Goal: Information Seeking & Learning: Learn about a topic

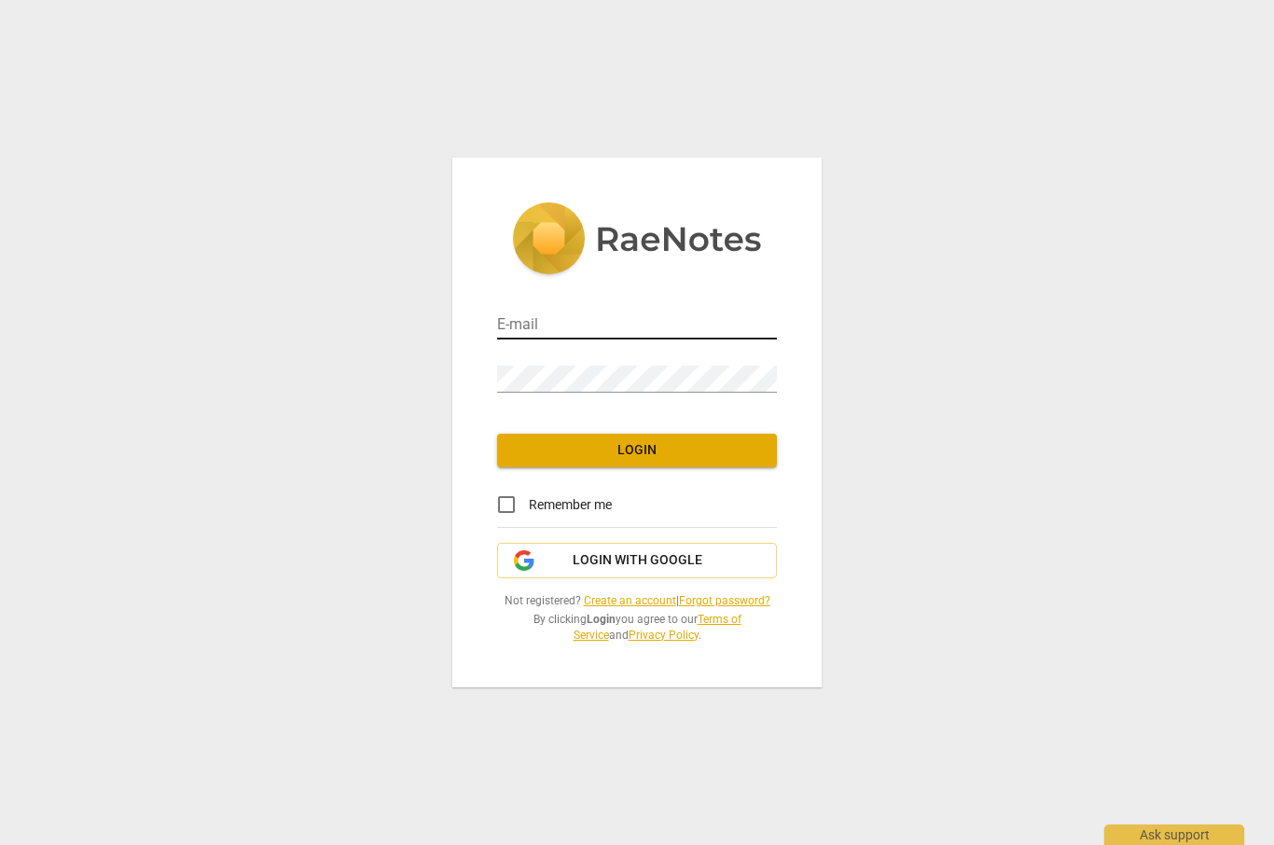
click at [670, 324] on input "email" at bounding box center [637, 326] width 280 height 27
type input "[PERSON_NAME][EMAIL_ADDRESS][DOMAIN_NAME]"
click at [511, 523] on input "Remember me" at bounding box center [506, 504] width 45 height 45
checkbox input "true"
click at [679, 453] on span "Login" at bounding box center [637, 450] width 250 height 19
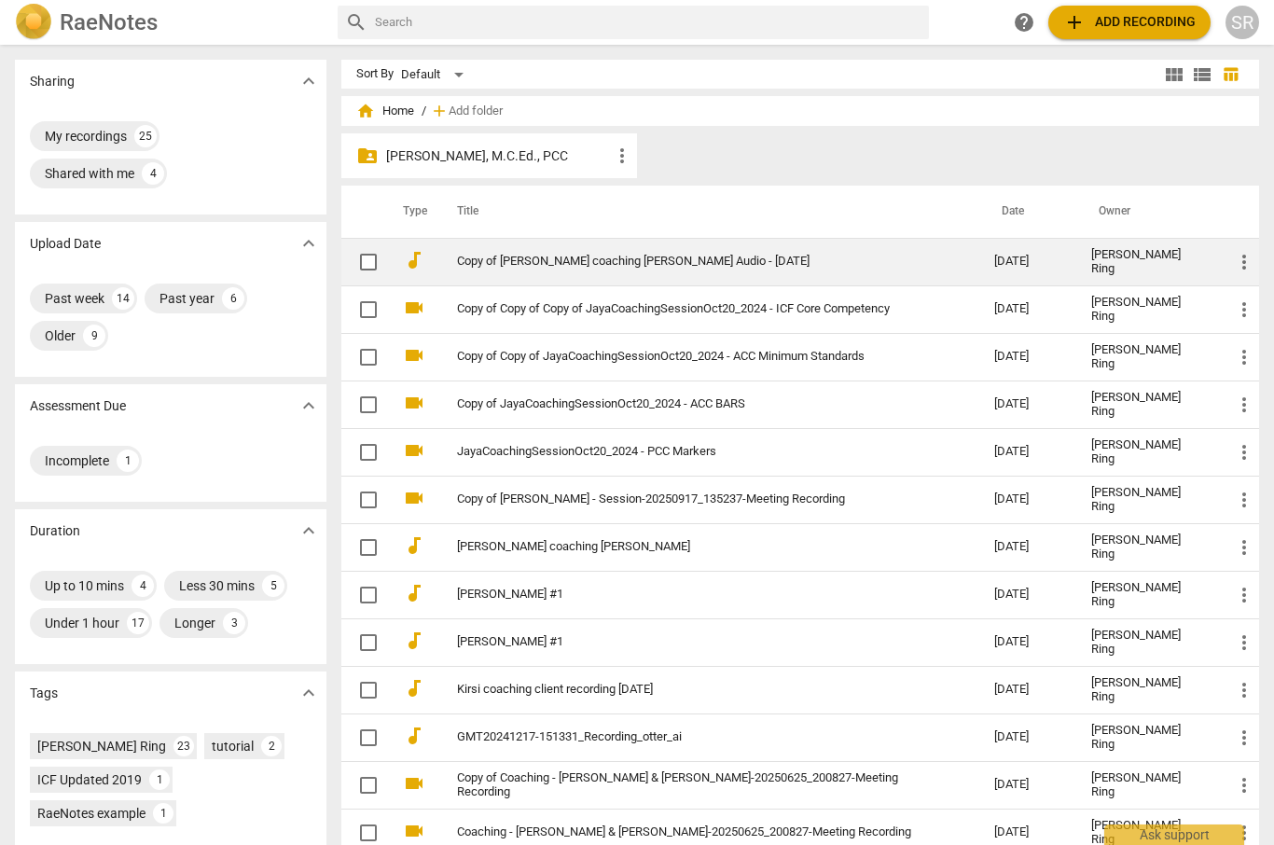
click at [660, 262] on link "Copy of [PERSON_NAME] coaching [PERSON_NAME] Audio - [DATE]" at bounding box center [692, 262] width 470 height 14
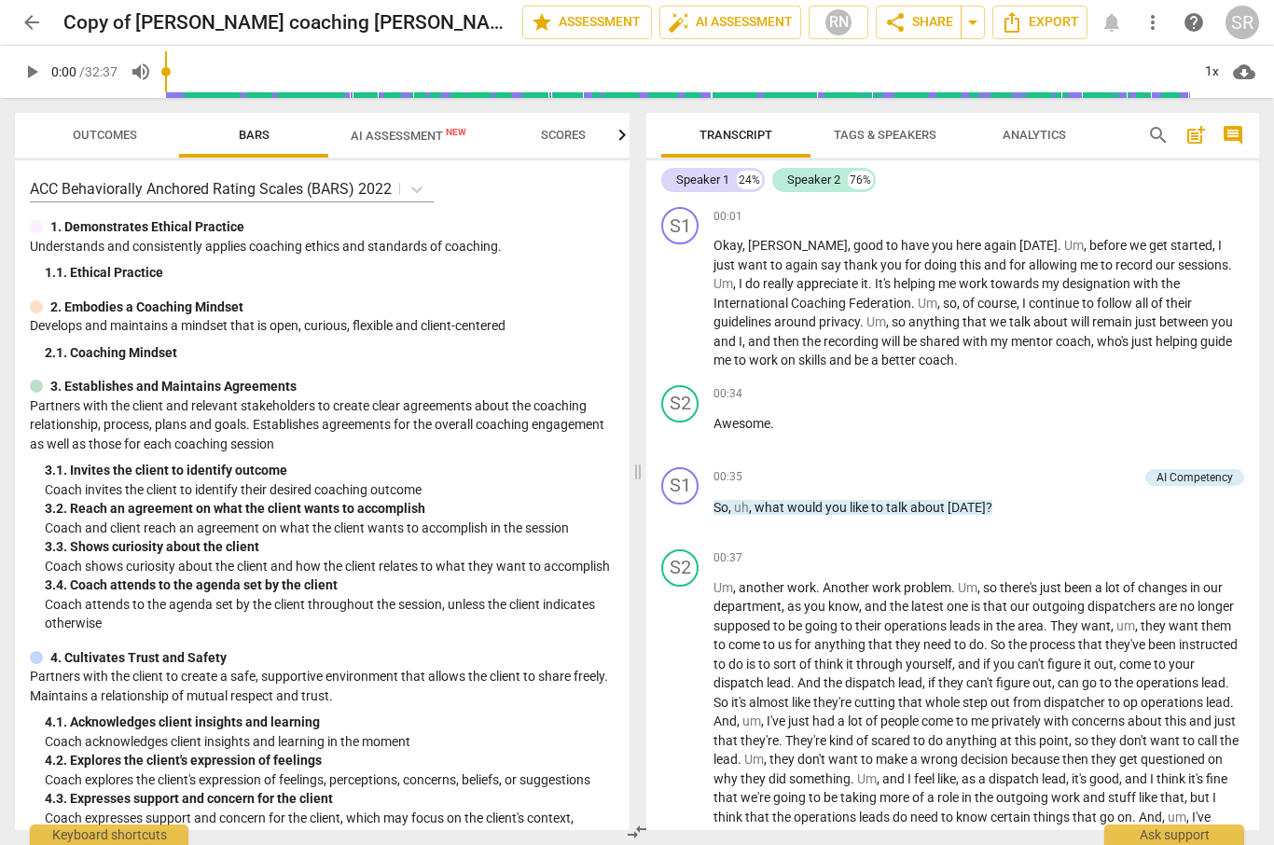
click at [382, 132] on span "AI Assessment New" at bounding box center [409, 136] width 116 height 14
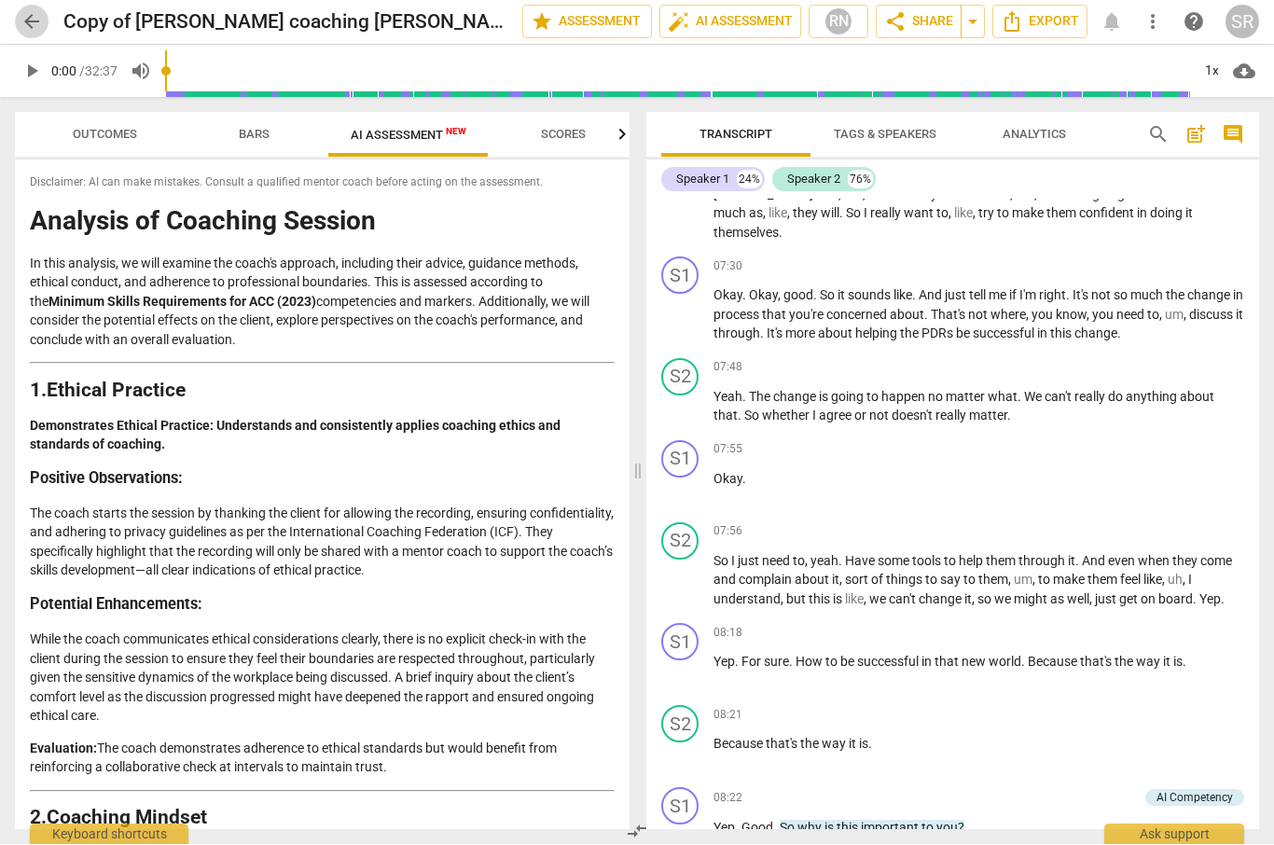
click at [30, 21] on span "arrow_back" at bounding box center [32, 22] width 22 height 22
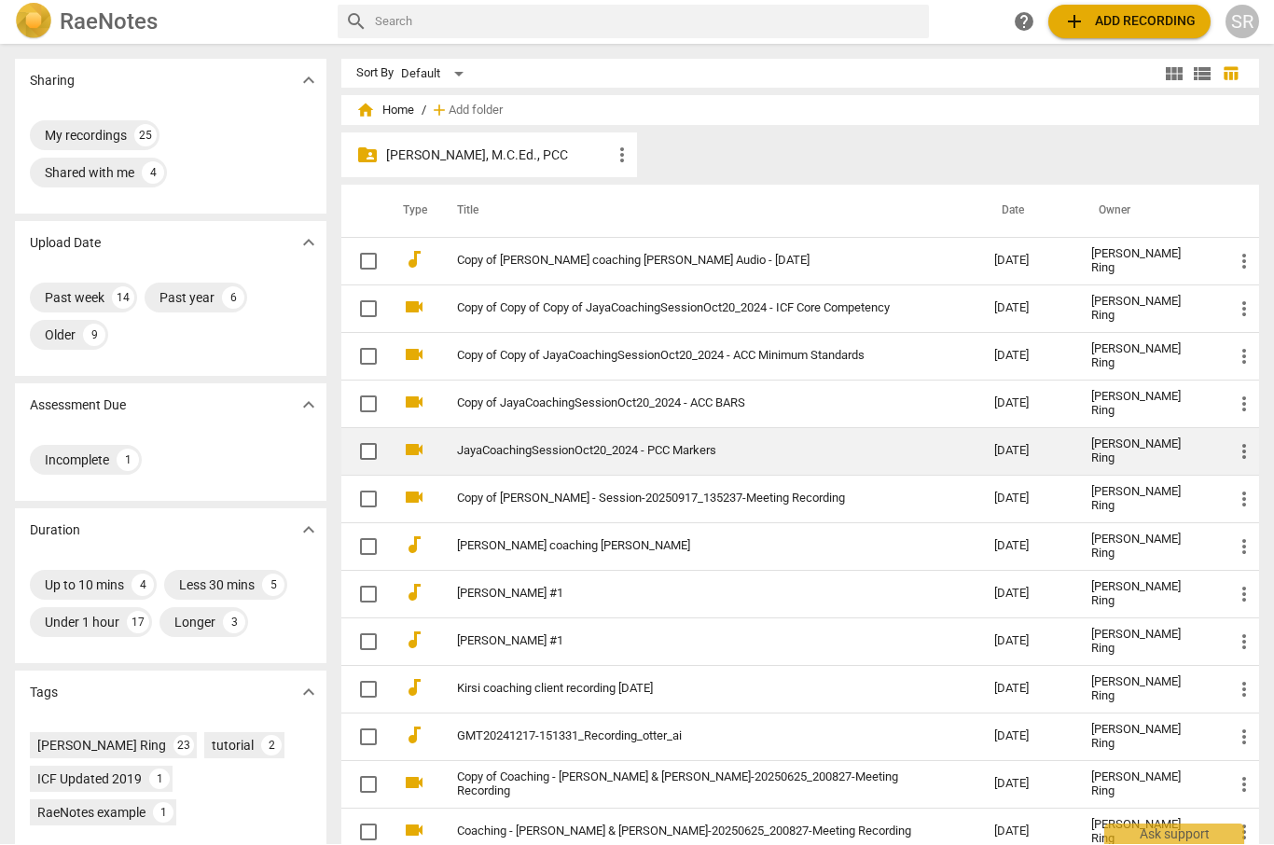
click at [689, 448] on link "JayaCoachingSessionOct20_2024 - PCC Markers" at bounding box center [692, 452] width 470 height 14
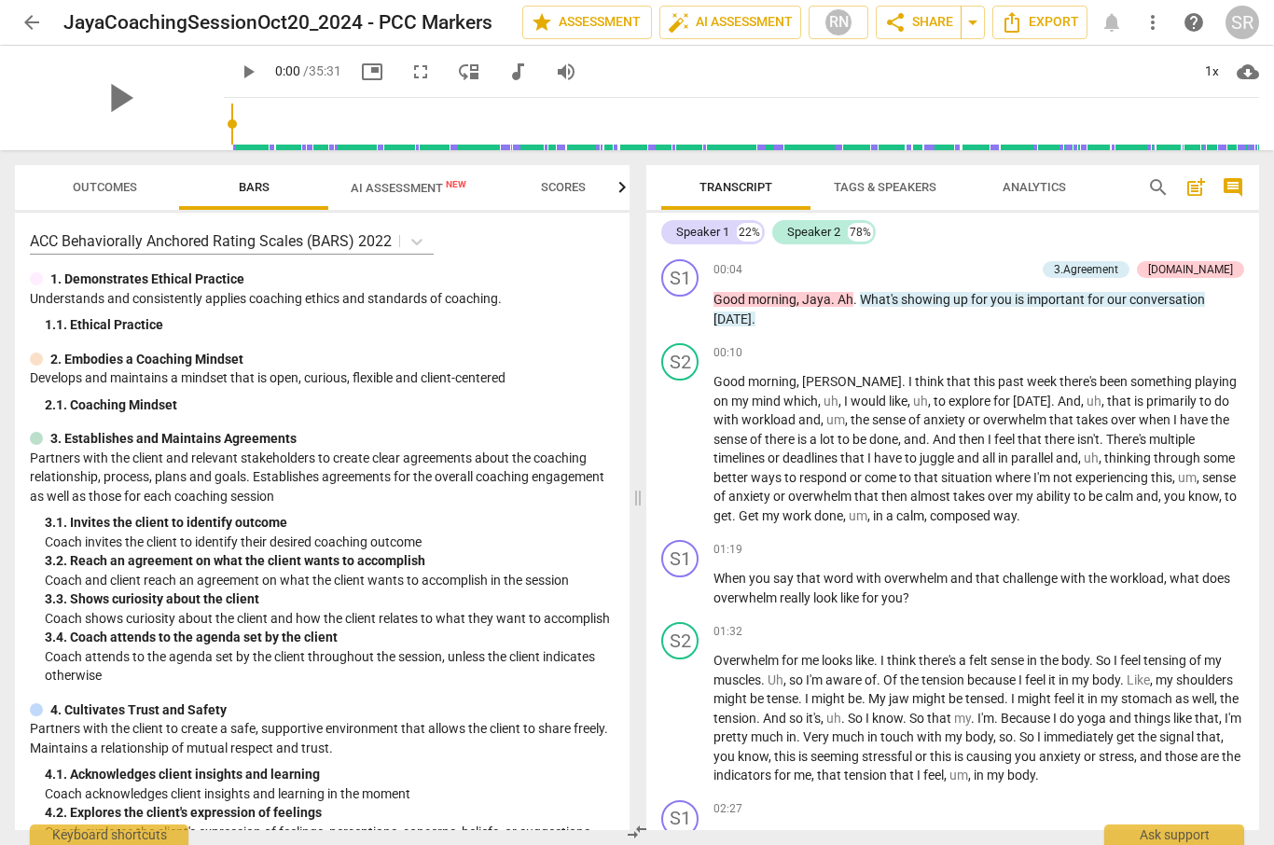
scroll to position [-7, 0]
click at [392, 190] on span "AI Assessment New" at bounding box center [409, 188] width 116 height 14
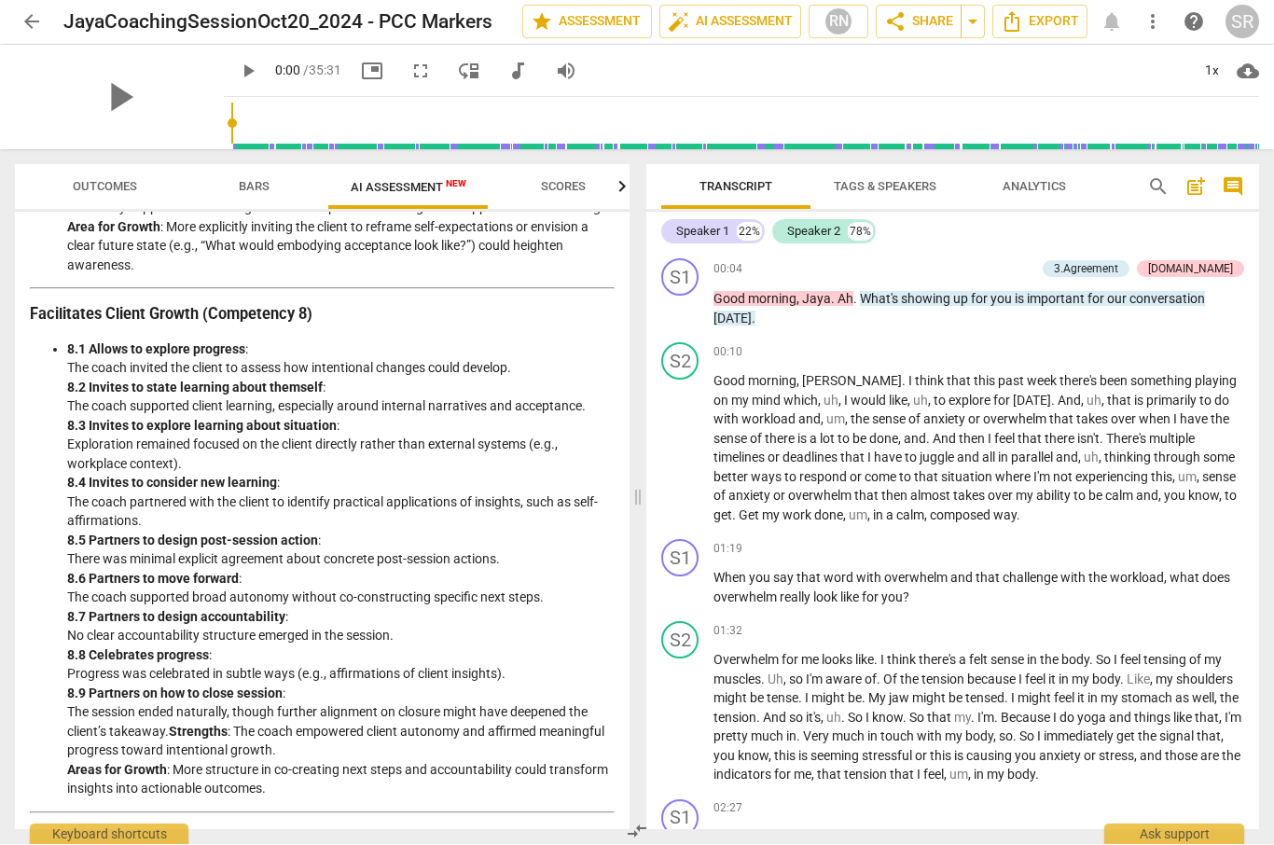
scroll to position [2738, 0]
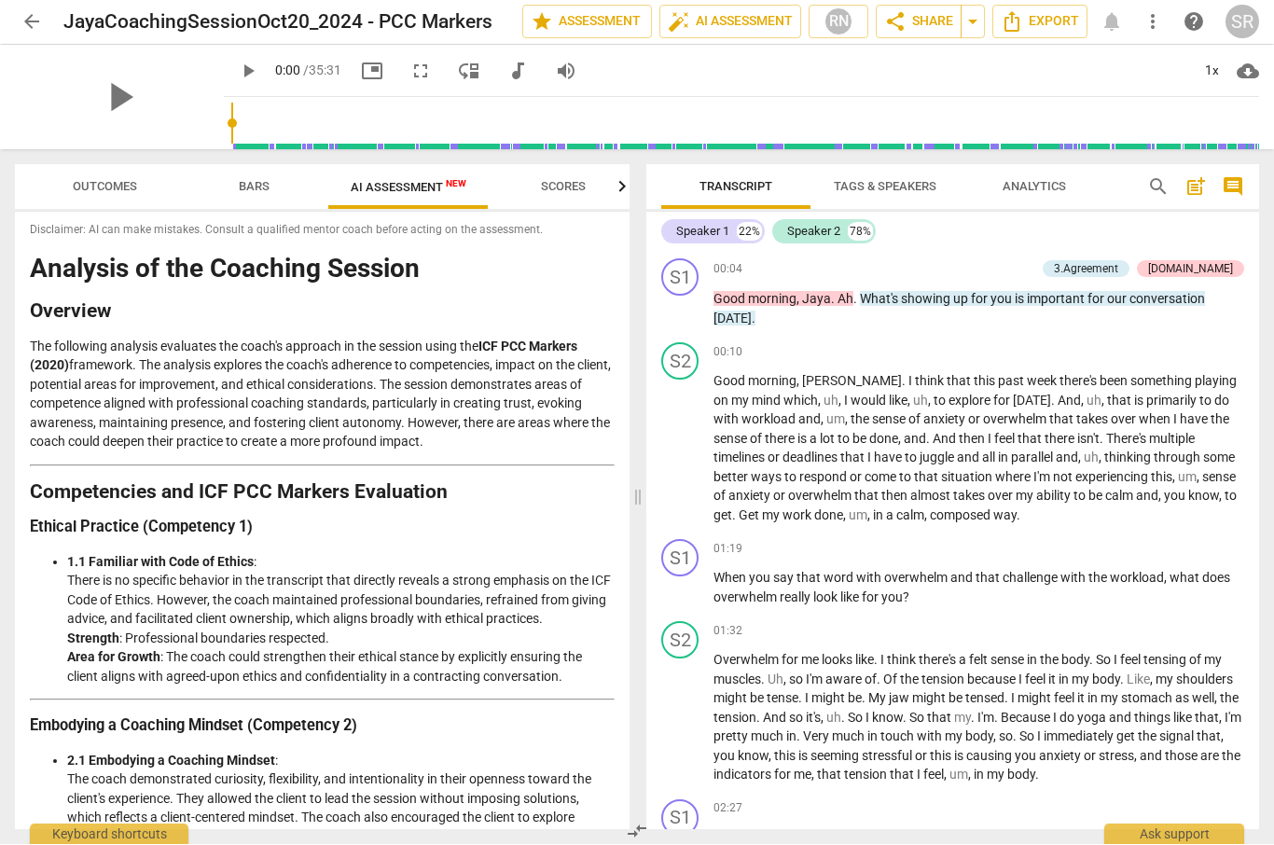
click at [7, 7] on header "arrow_back JayaCoachingSessionOct20_2024 - PCC Markers edit star Assessment aut…" at bounding box center [637, 22] width 1274 height 45
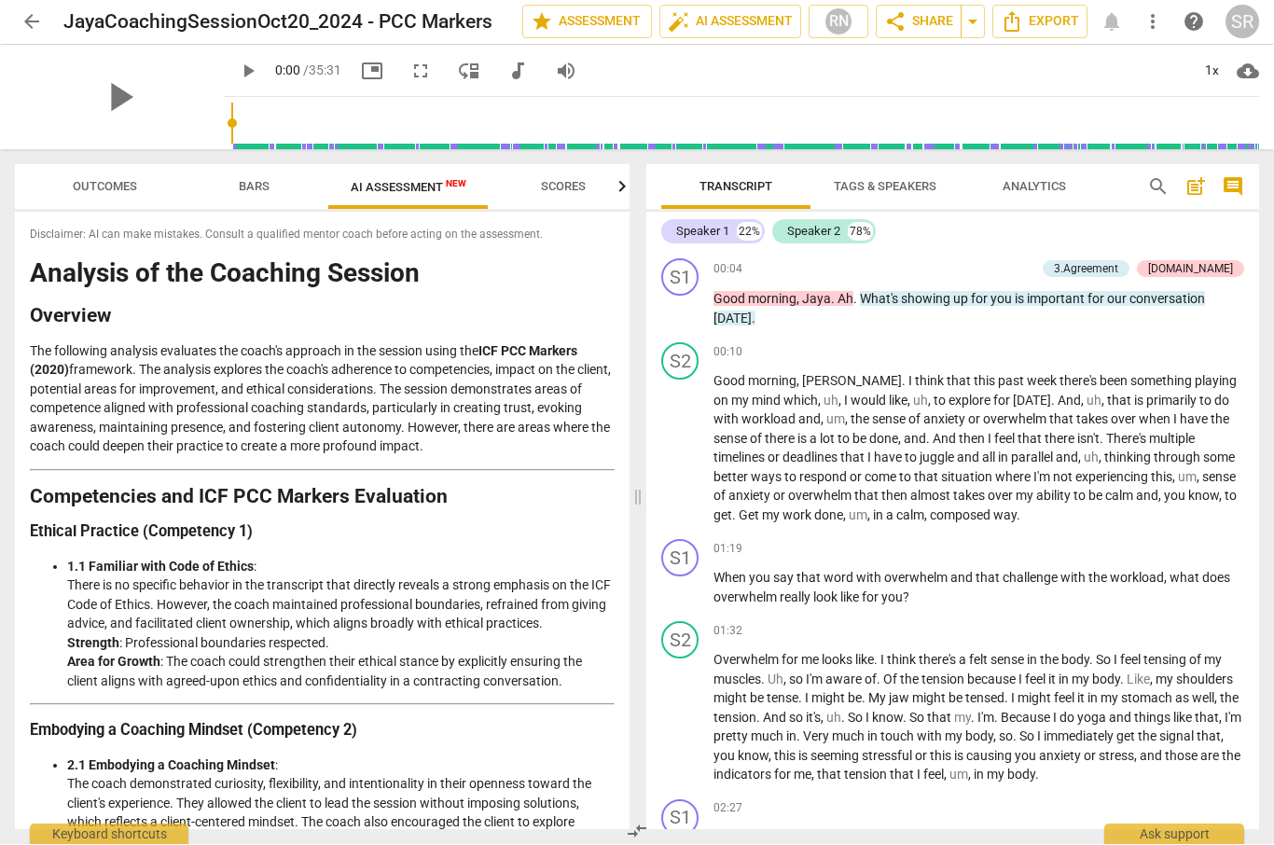
scroll to position [0, 0]
click at [28, 25] on span "arrow_back" at bounding box center [32, 22] width 22 height 22
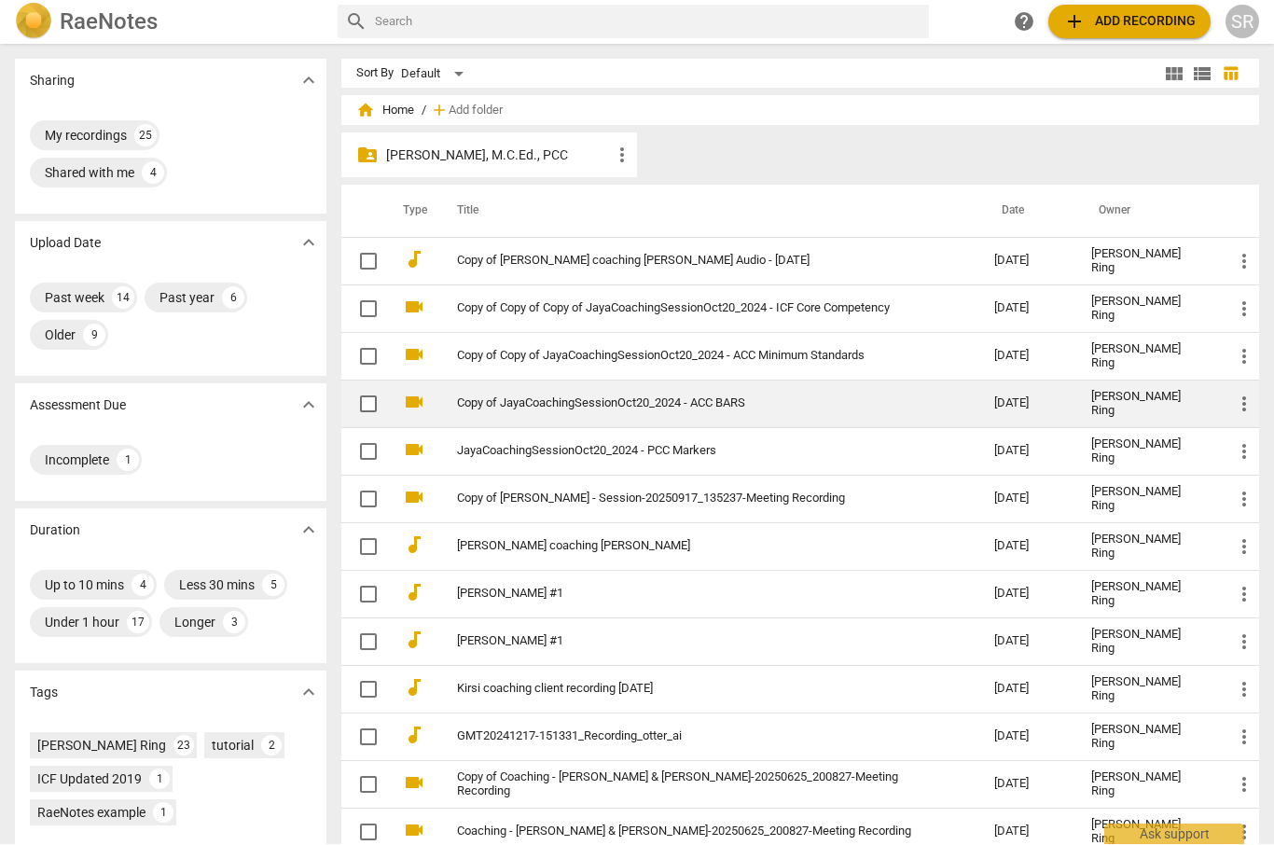
click at [750, 407] on link "Copy of JayaCoachingSessionOct20_2024 - ACC BARS" at bounding box center [692, 404] width 470 height 14
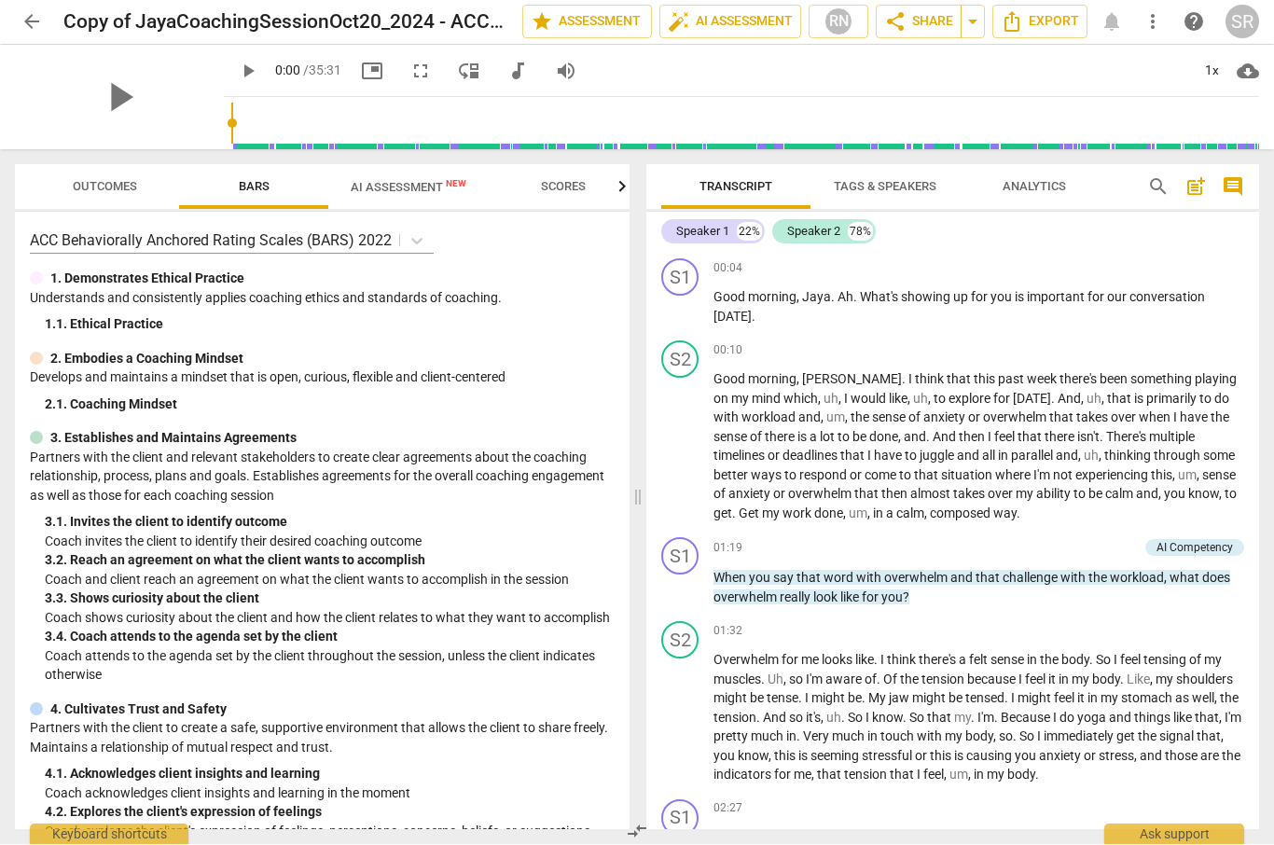
click at [401, 188] on span "AI Assessment New" at bounding box center [409, 188] width 116 height 14
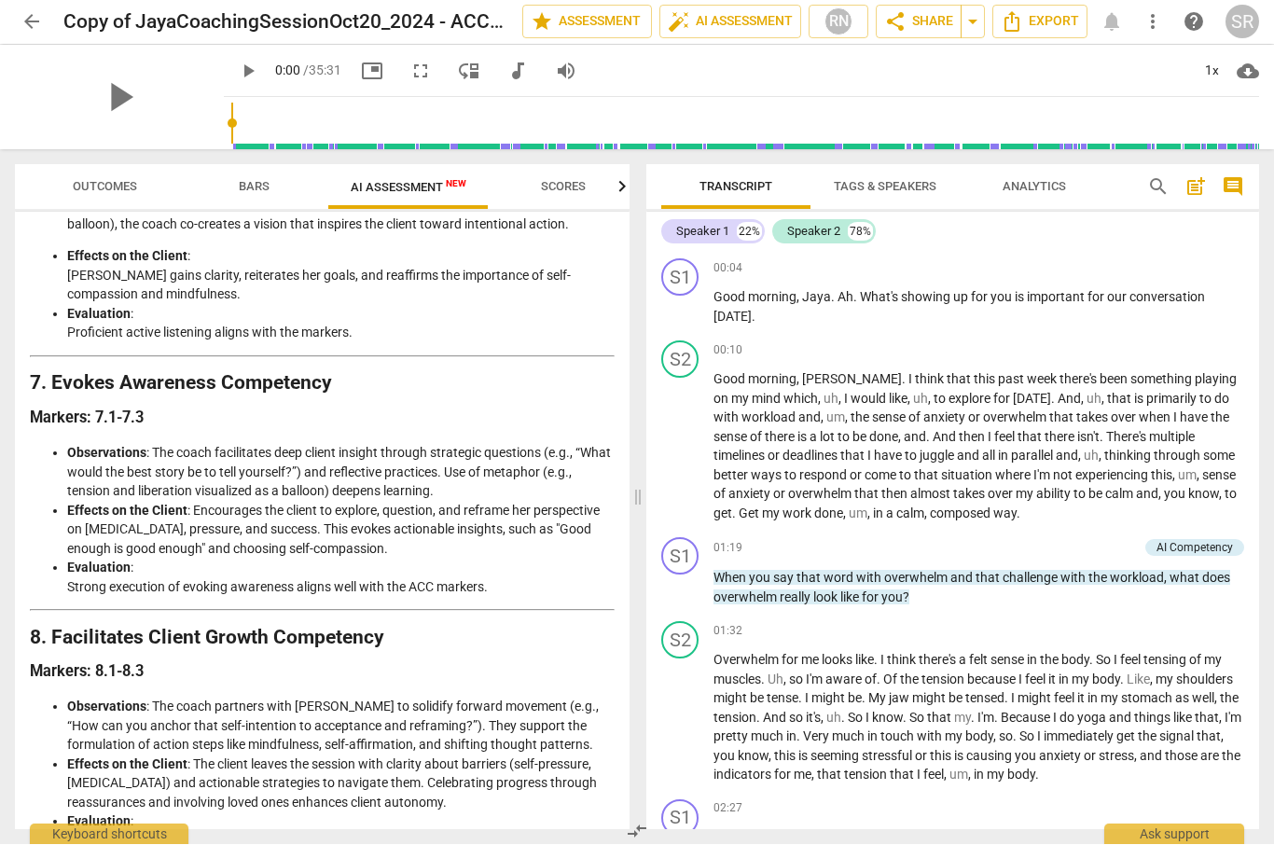
scroll to position [2011, 0]
